Goal: Task Accomplishment & Management: Manage account settings

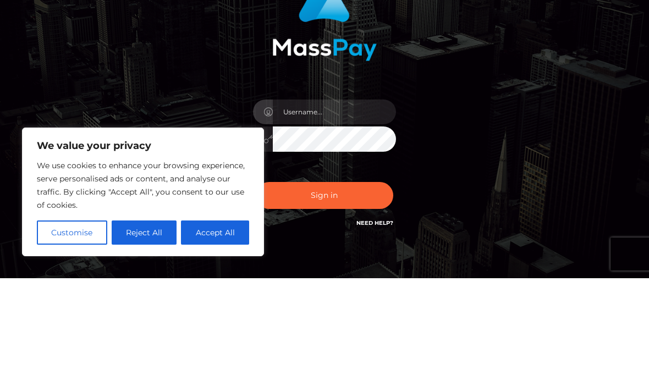
scroll to position [114, 0]
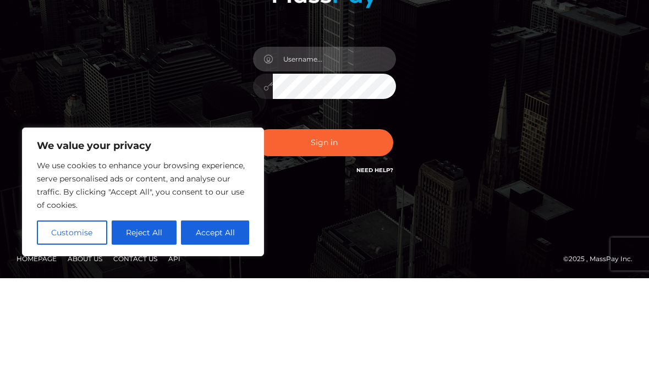
type input "[EMAIL_ADDRESS][DOMAIN_NAME]"
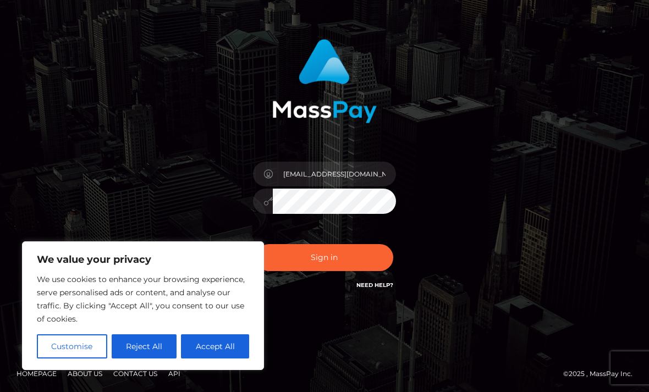
click at [357, 263] on button "Sign in" at bounding box center [324, 257] width 137 height 27
click at [357, 263] on div "Sign in Need Help?" at bounding box center [324, 261] width 159 height 49
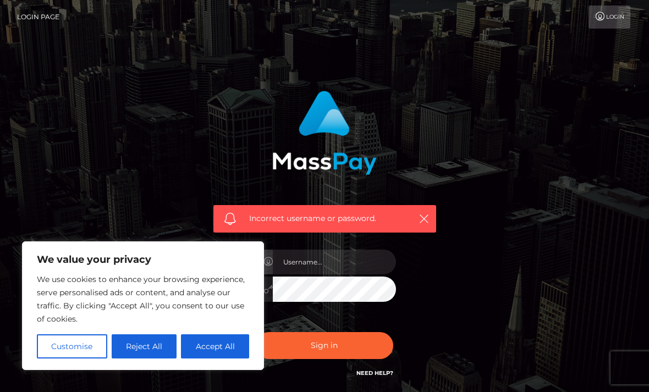
click at [512, 171] on div "Incorrect username or password." at bounding box center [324, 240] width 528 height 316
click at [354, 258] on input "text" at bounding box center [334, 262] width 123 height 25
type input "[EMAIL_ADDRESS][DOMAIN_NAME]"
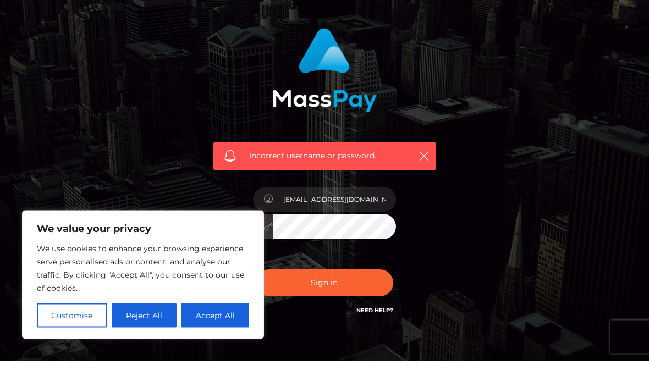
scroll to position [88, 0]
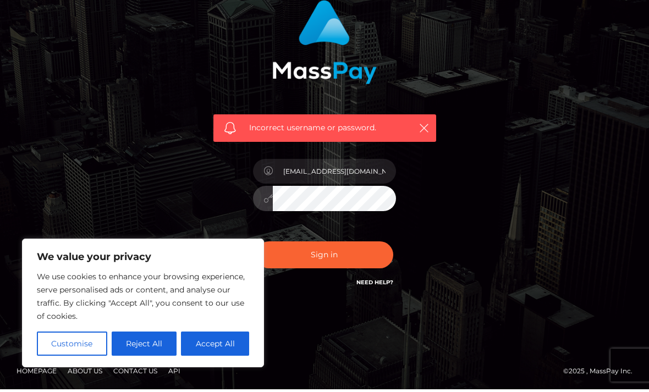
click at [334, 258] on button "Sign in" at bounding box center [324, 257] width 137 height 27
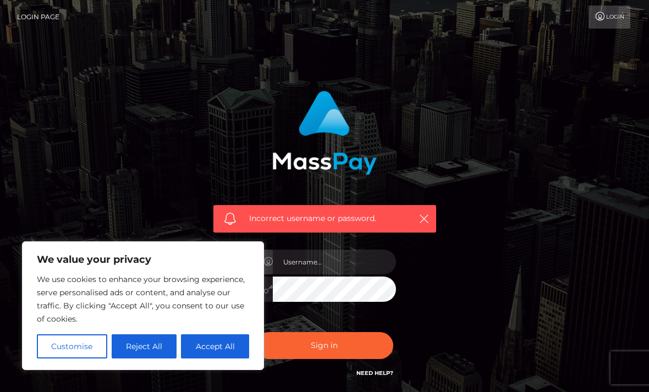
click at [347, 253] on input "text" at bounding box center [334, 262] width 123 height 25
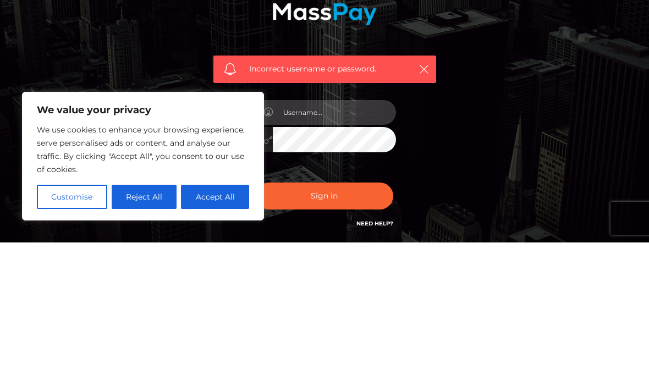
type input "[EMAIL_ADDRESS][DOMAIN_NAME]"
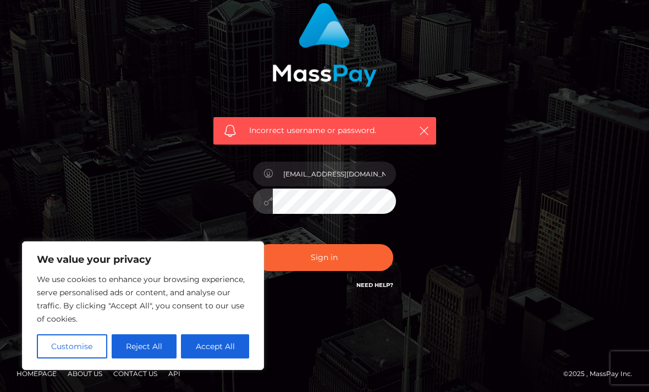
click at [344, 254] on button "Sign in" at bounding box center [324, 257] width 137 height 27
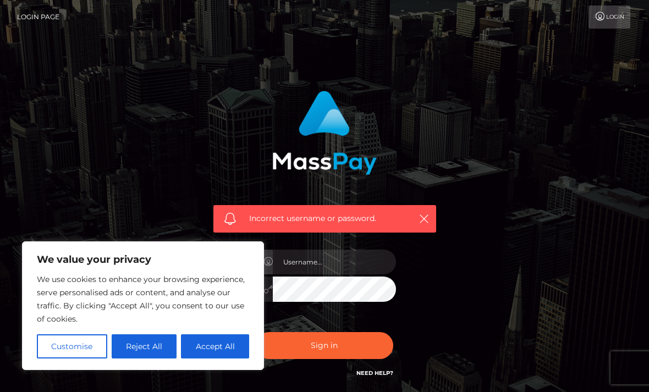
click at [377, 372] on link "Need Help?" at bounding box center [374, 372] width 37 height 7
click at [343, 257] on input "text" at bounding box center [334, 262] width 123 height 25
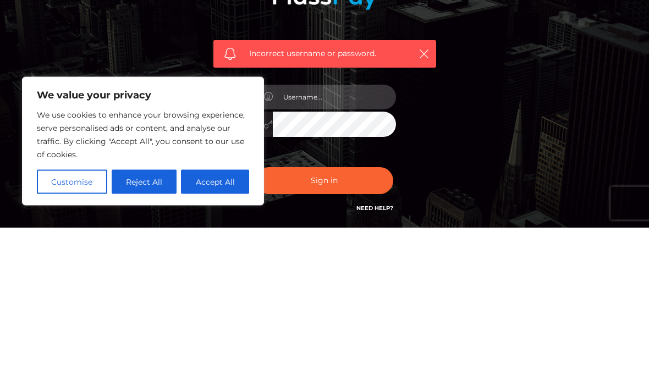
type input "[EMAIL_ADDRESS][DOMAIN_NAME]"
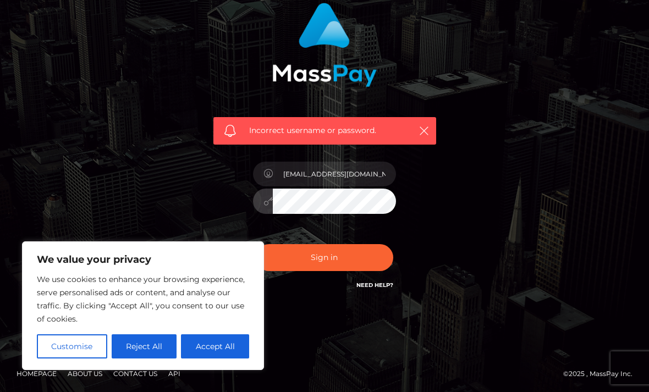
click at [324, 257] on button "Sign in" at bounding box center [324, 257] width 137 height 27
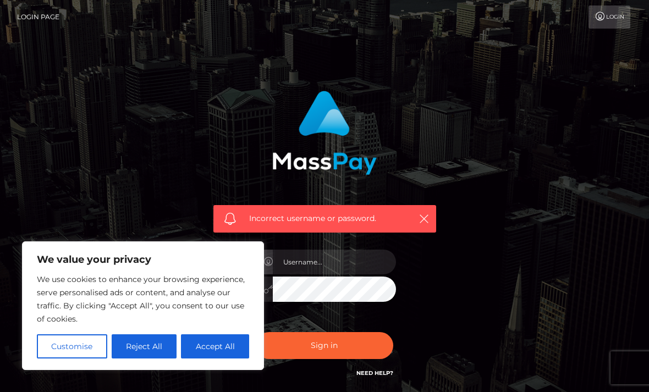
click at [159, 345] on button "Reject All" at bounding box center [144, 346] width 65 height 24
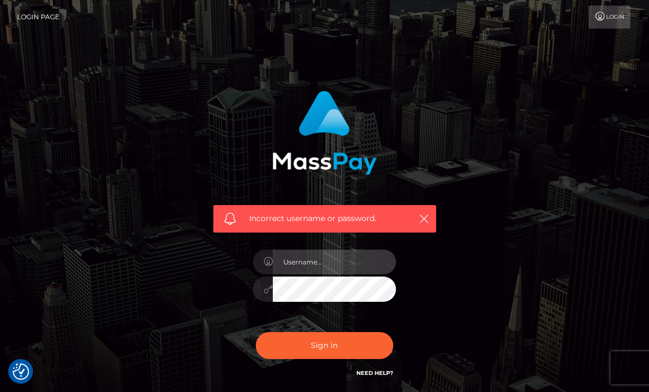
click at [340, 258] on input "text" at bounding box center [334, 262] width 123 height 25
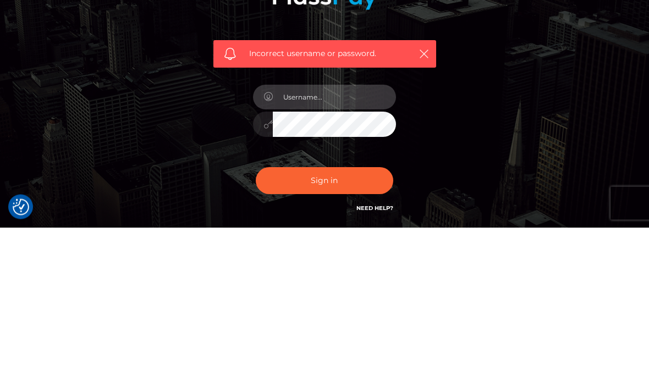
type input "[EMAIL_ADDRESS][DOMAIN_NAME]"
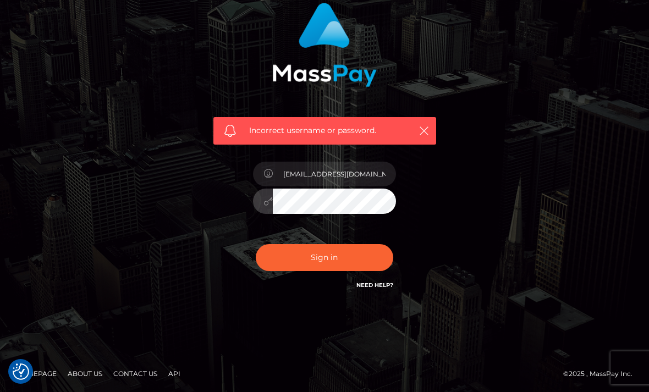
click at [324, 257] on button "Sign in" at bounding box center [324, 257] width 137 height 27
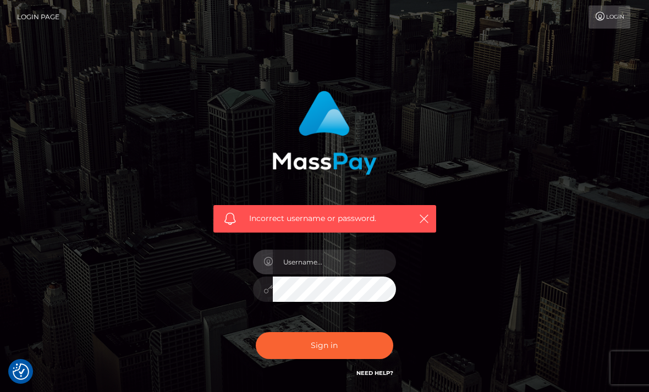
click at [391, 368] on h6 "Need Help?" at bounding box center [374, 372] width 37 height 9
click at [381, 369] on link "Need Help?" at bounding box center [374, 372] width 37 height 7
click at [340, 261] on input "text" at bounding box center [334, 262] width 123 height 25
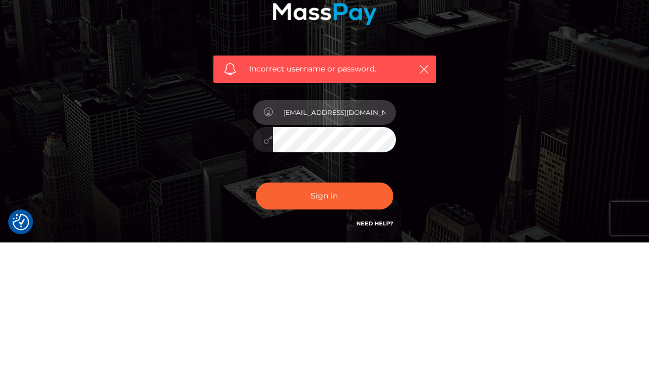
type input "[EMAIL_ADDRESS][DOMAIN_NAME]"
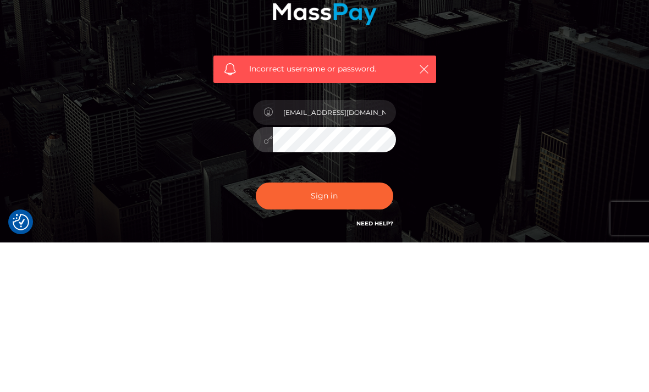
scroll to position [88, 0]
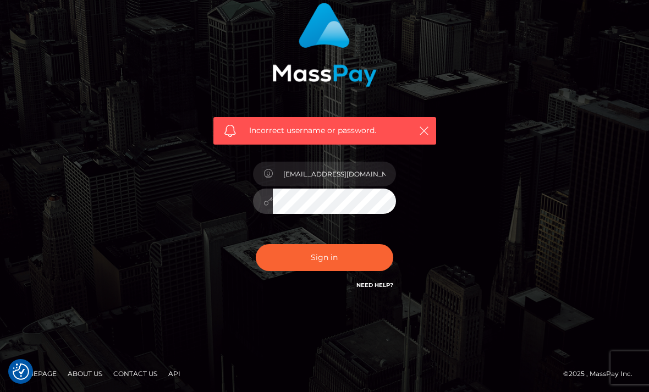
click at [324, 257] on button "Sign in" at bounding box center [324, 257] width 137 height 27
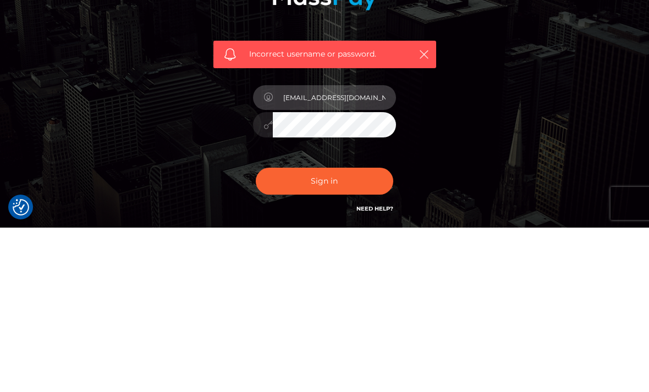
type input "[EMAIL_ADDRESS][DOMAIN_NAME]"
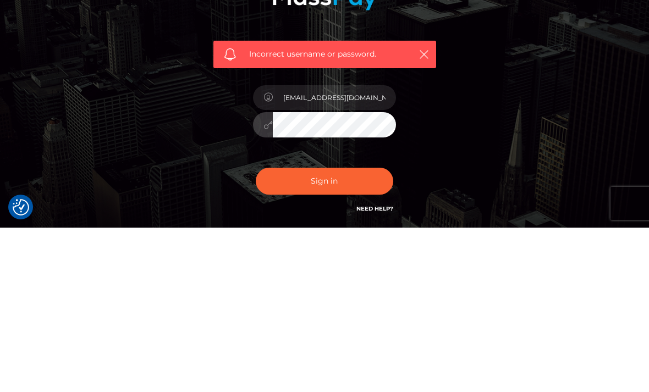
scroll to position [88, 0]
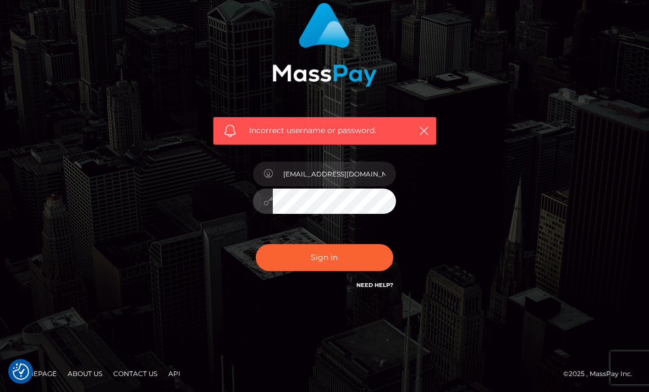
click at [324, 257] on button "Sign in" at bounding box center [324, 257] width 137 height 27
